Goal: Book appointment/travel/reservation

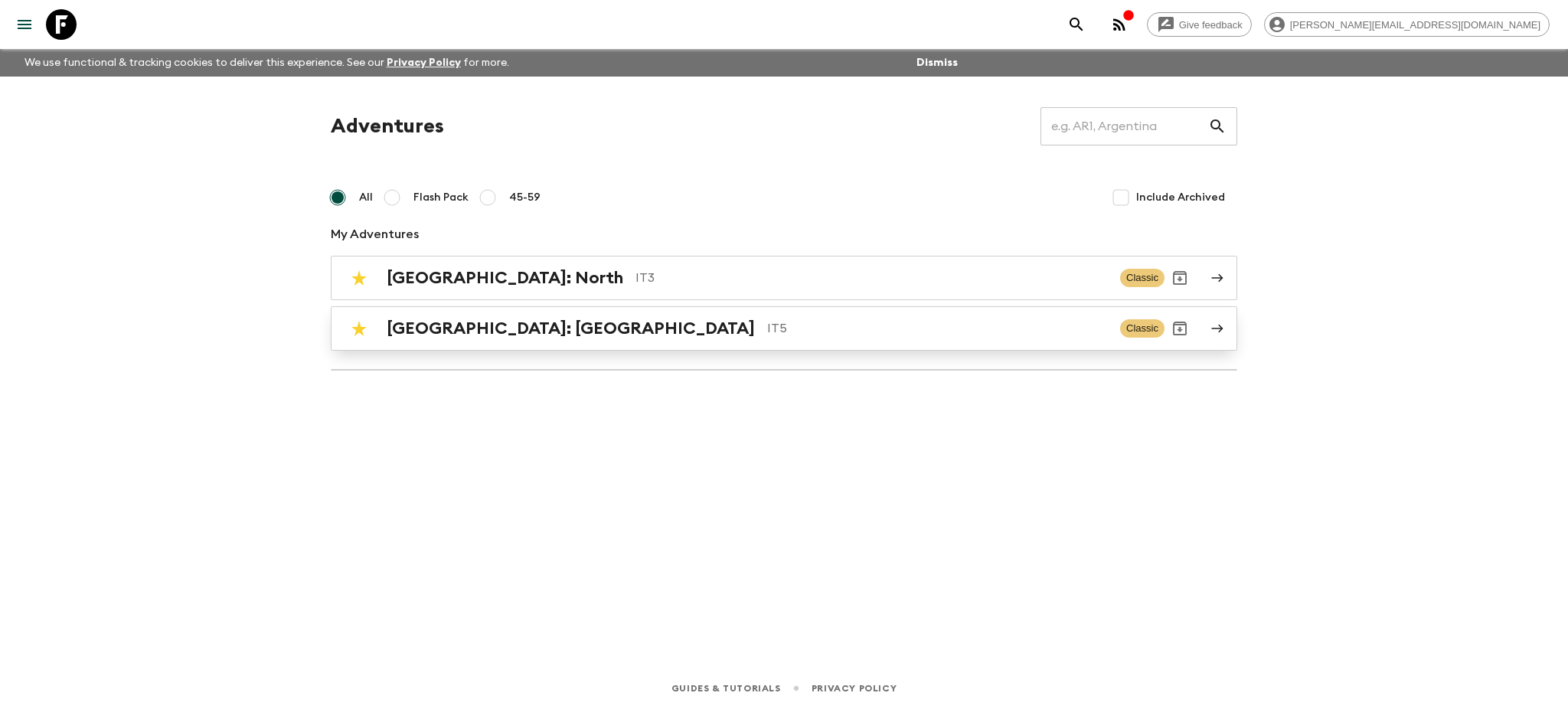
click at [460, 326] on h2 "[GEOGRAPHIC_DATA]: [GEOGRAPHIC_DATA]" at bounding box center [570, 328] width 368 height 20
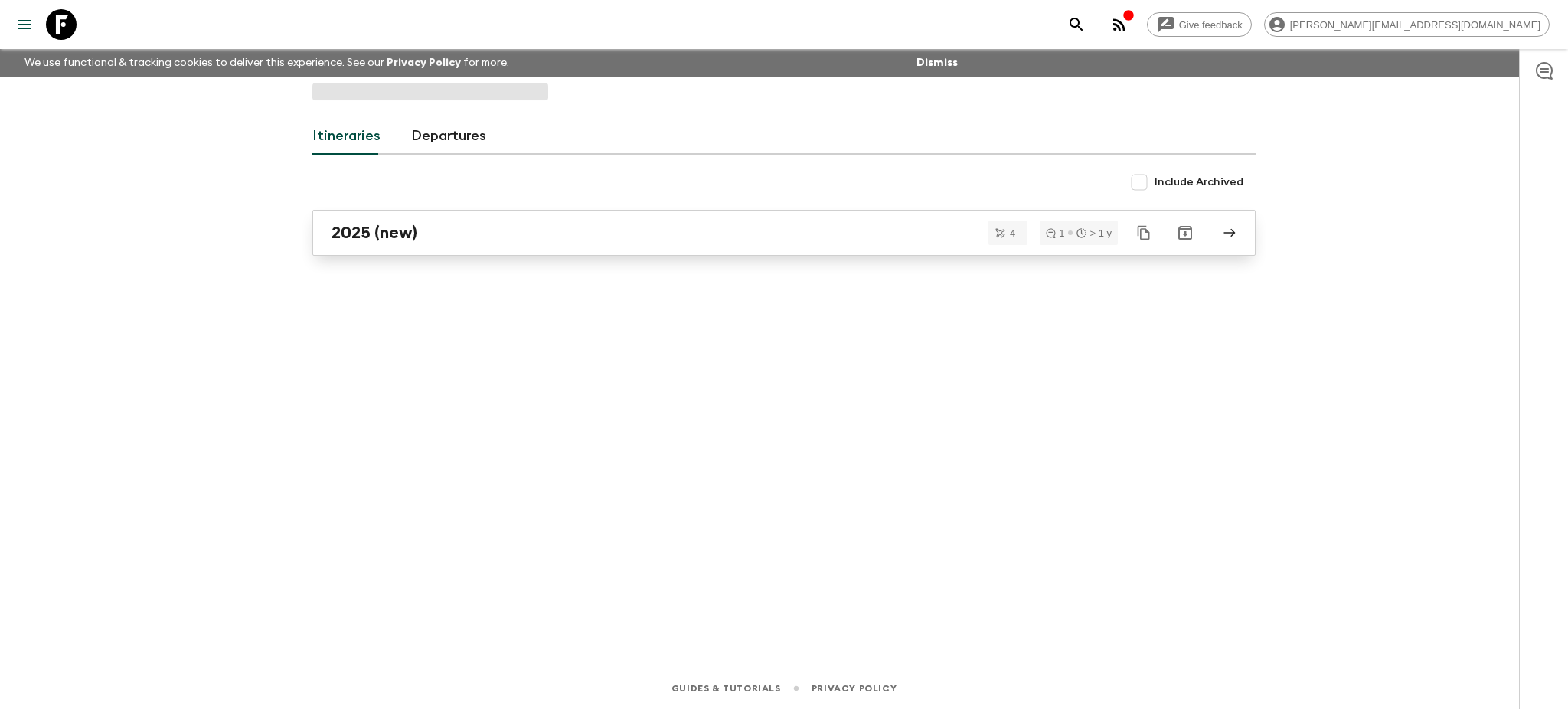
click at [583, 246] on link "2025 (new)" at bounding box center [784, 233] width 943 height 46
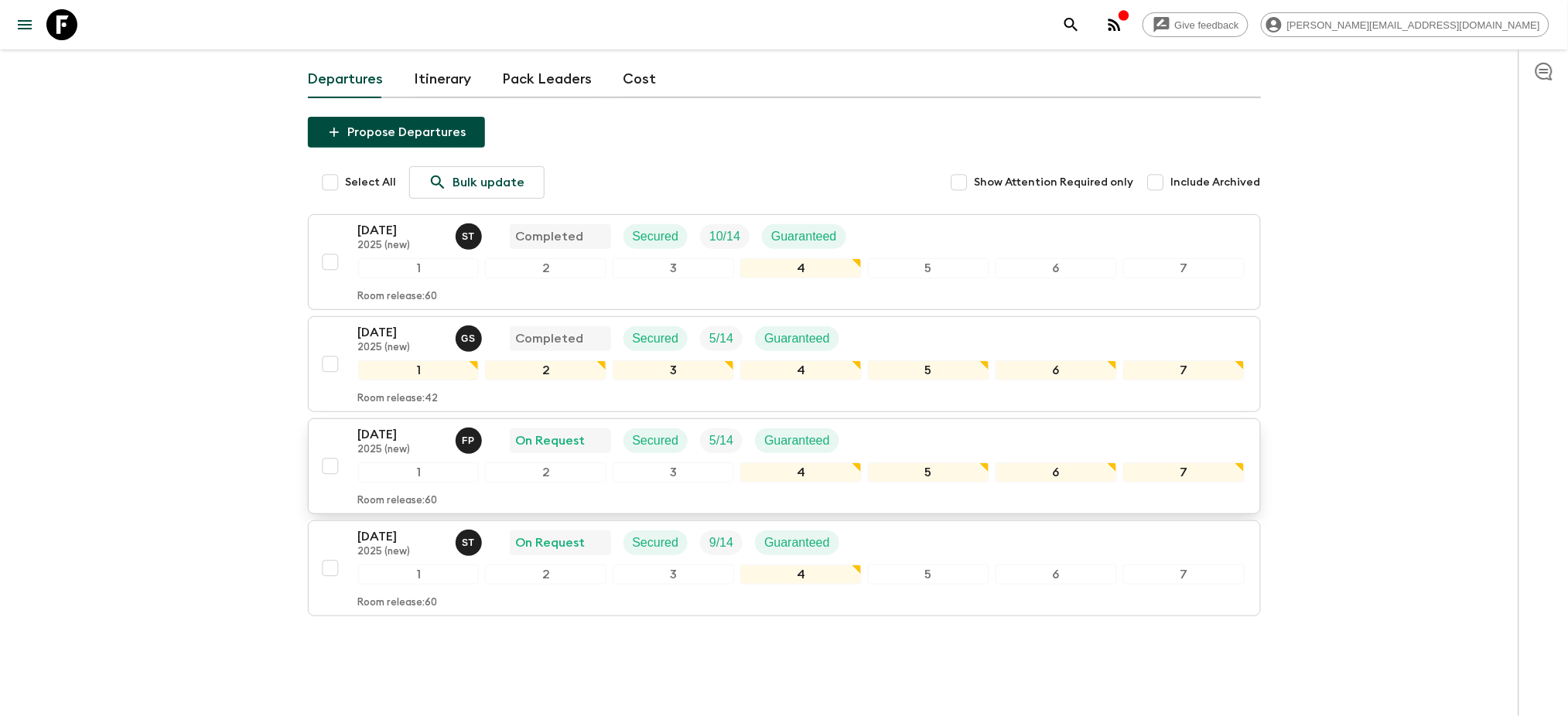
scroll to position [156, 0]
